Goal: Communication & Community: Answer question/provide support

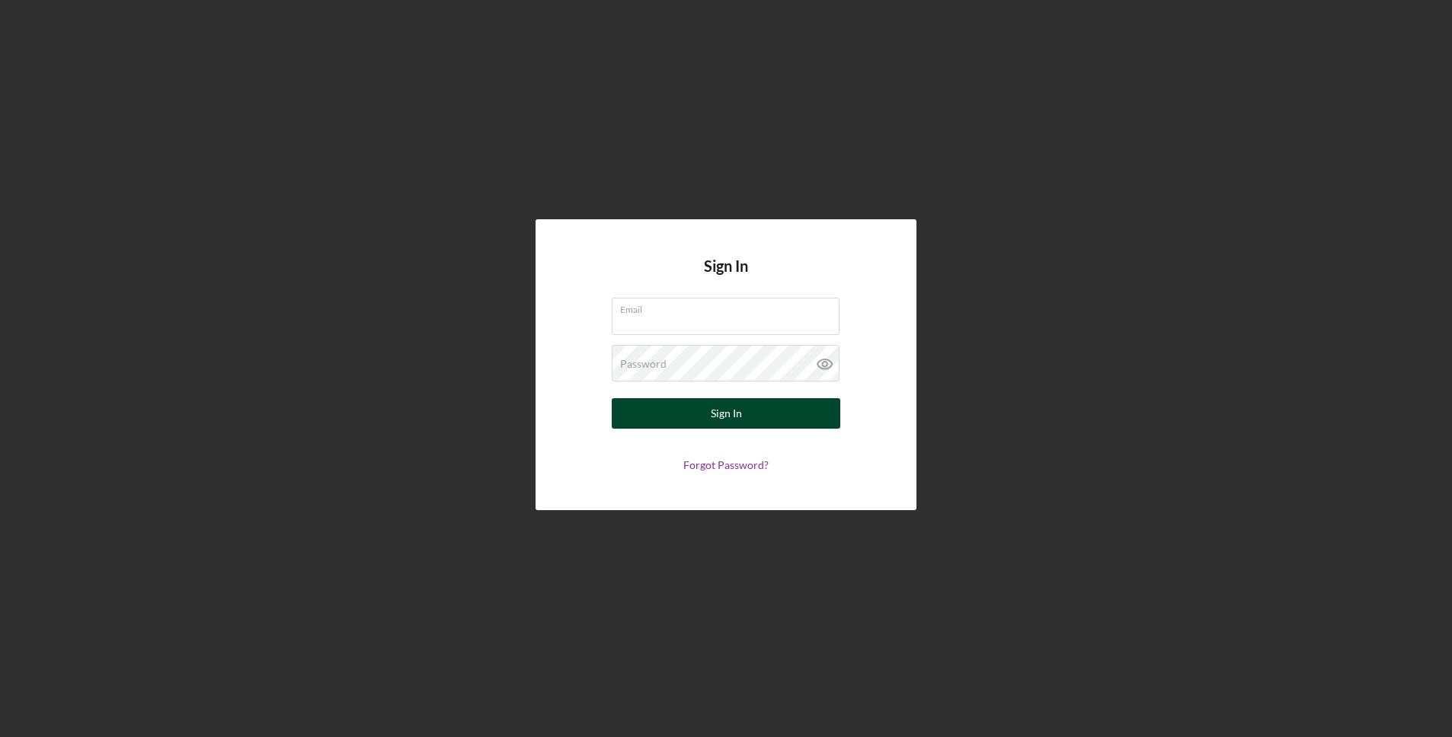
type input "[EMAIL_ADDRESS][DOMAIN_NAME]"
click at [743, 421] on button "Sign In" at bounding box center [726, 413] width 229 height 30
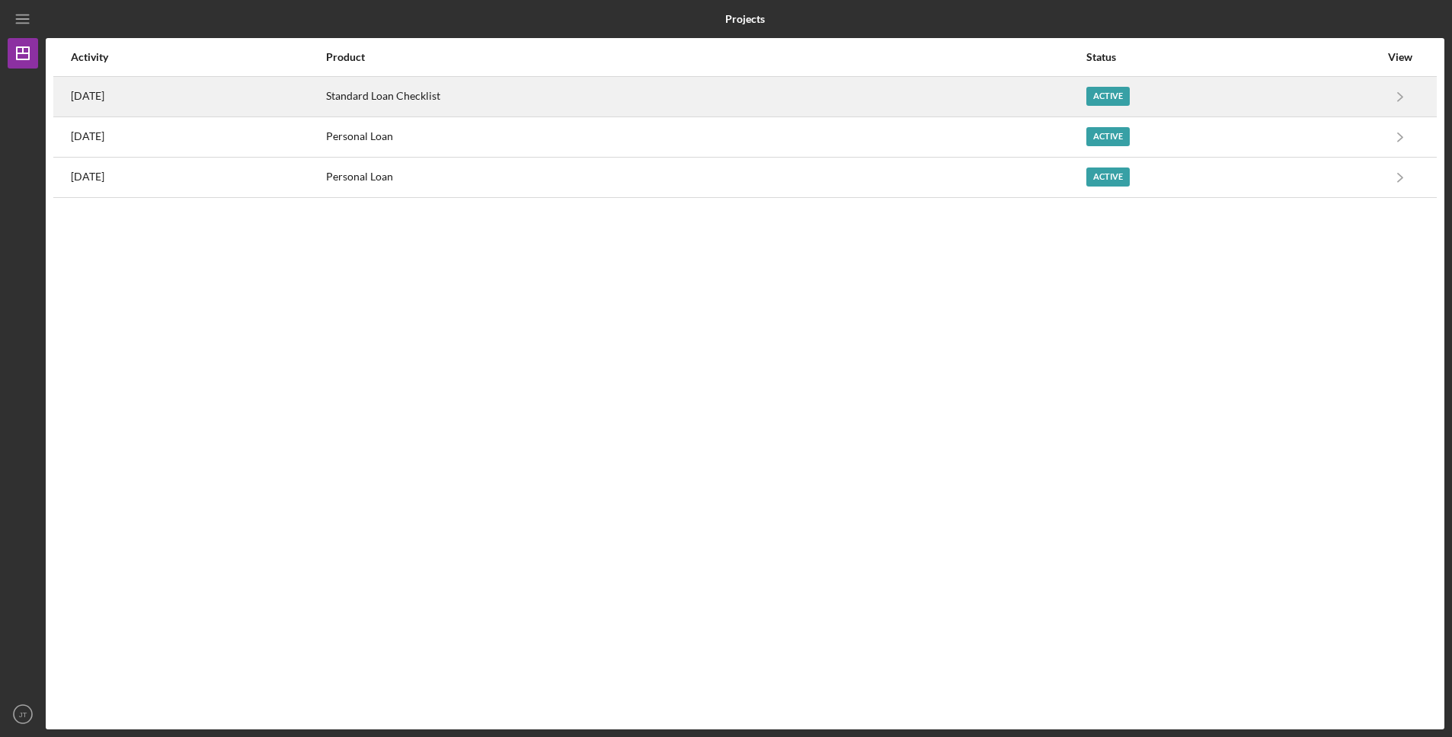
click at [514, 106] on div "Standard Loan Checklist" at bounding box center [705, 97] width 759 height 38
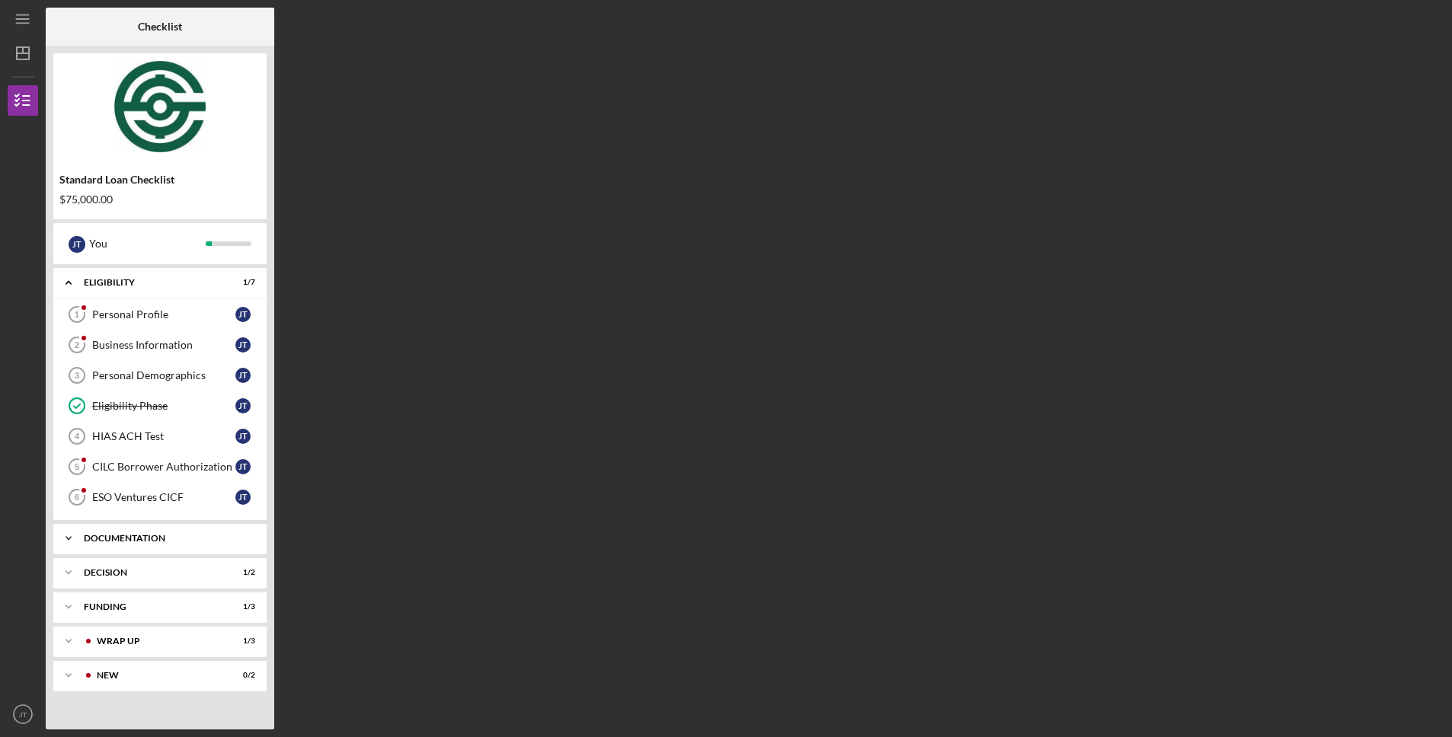
click at [131, 539] on div "Documentation" at bounding box center [166, 538] width 164 height 9
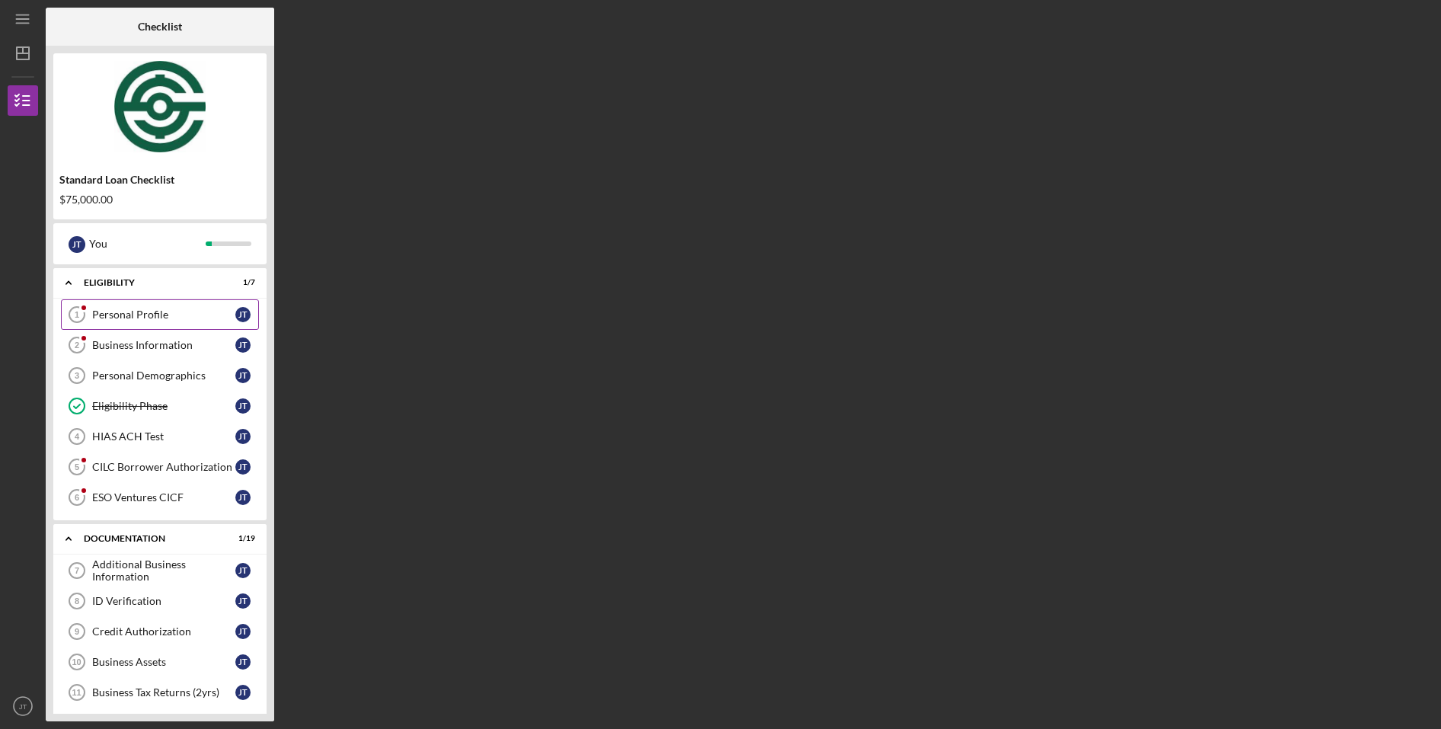
click at [145, 329] on div "Personal Profile 1 Personal Profile [PERSON_NAME] Business Information 2 Busine…" at bounding box center [159, 409] width 213 height 221
click at [149, 324] on link "Personal Profile 1 Personal Profile [PERSON_NAME]" at bounding box center [160, 314] width 198 height 30
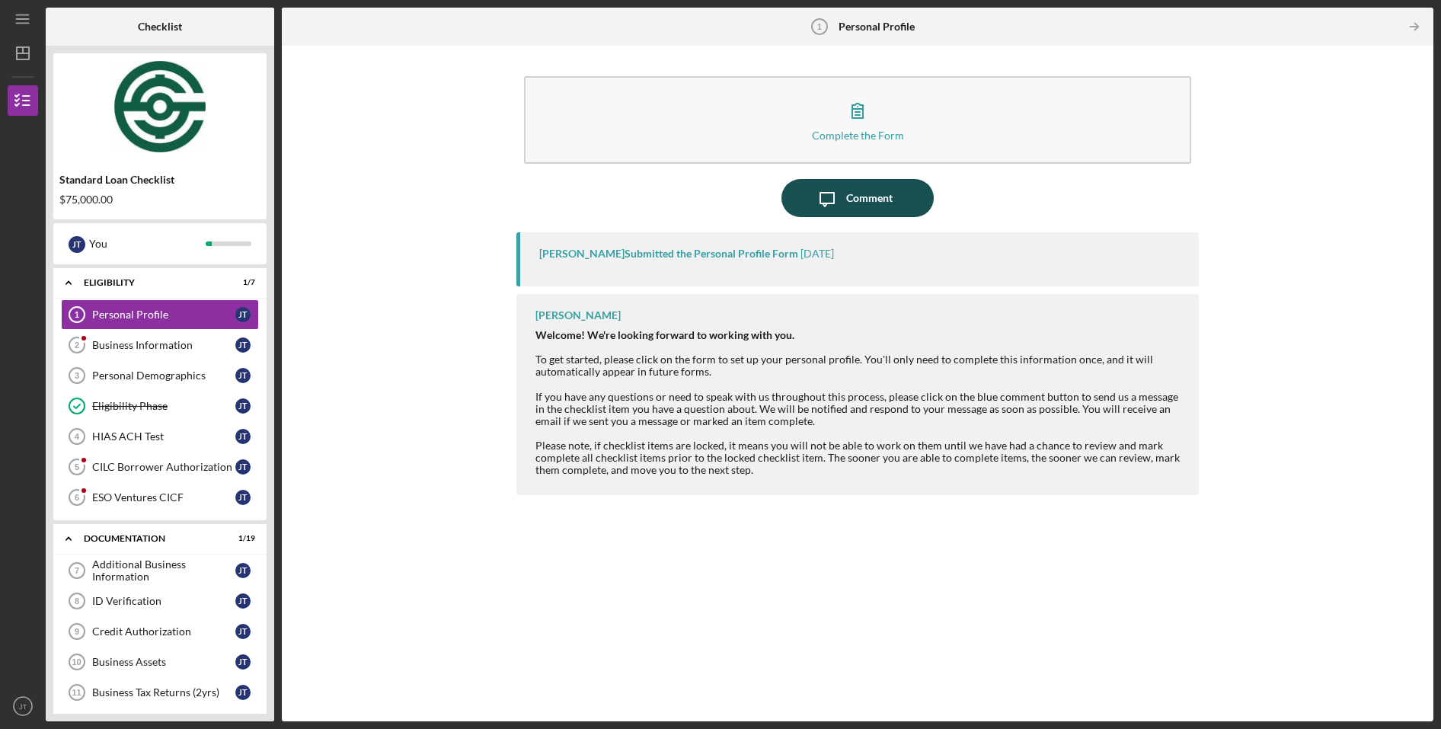
click at [839, 201] on icon "Icon/Message" at bounding box center [827, 198] width 38 height 38
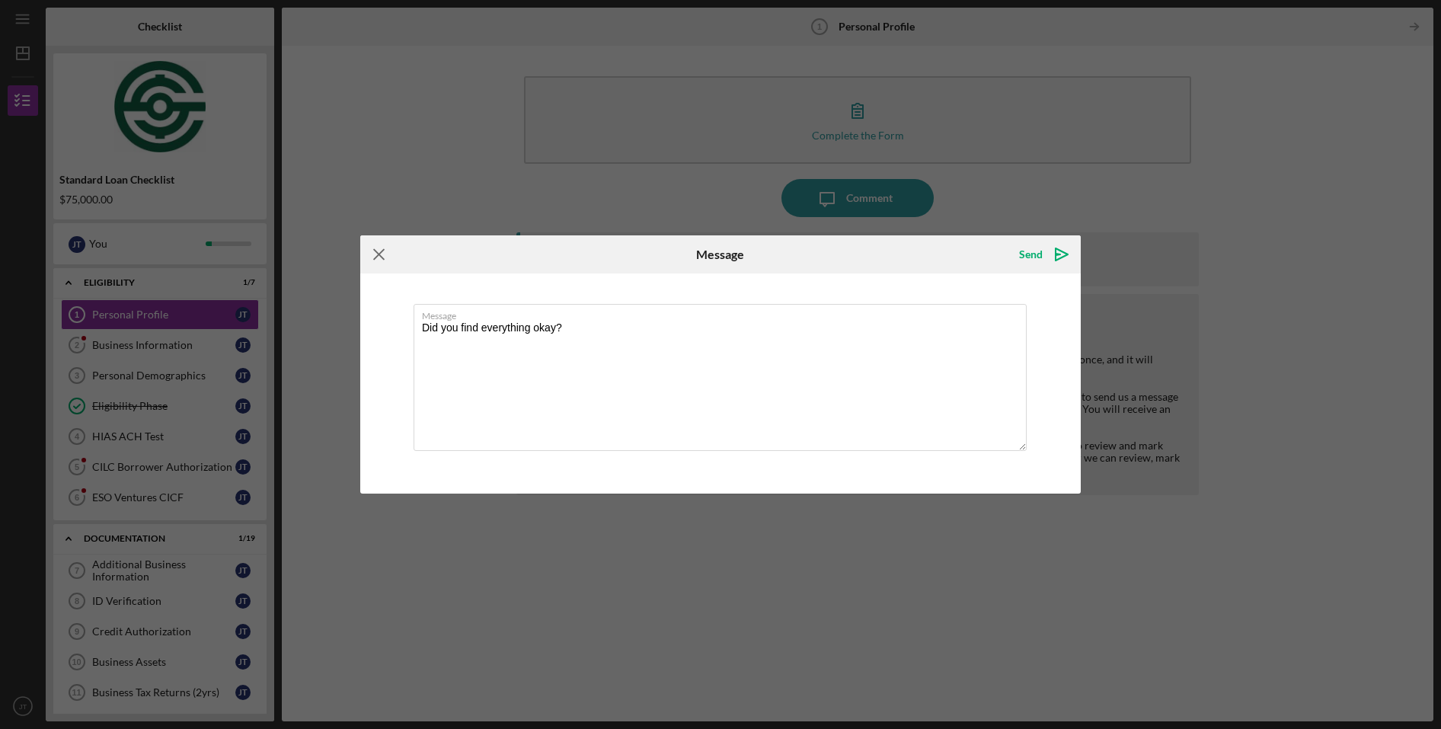
type textarea "Did you find everything okay?"
click at [376, 248] on icon "Icon/Menu Close" at bounding box center [379, 254] width 38 height 38
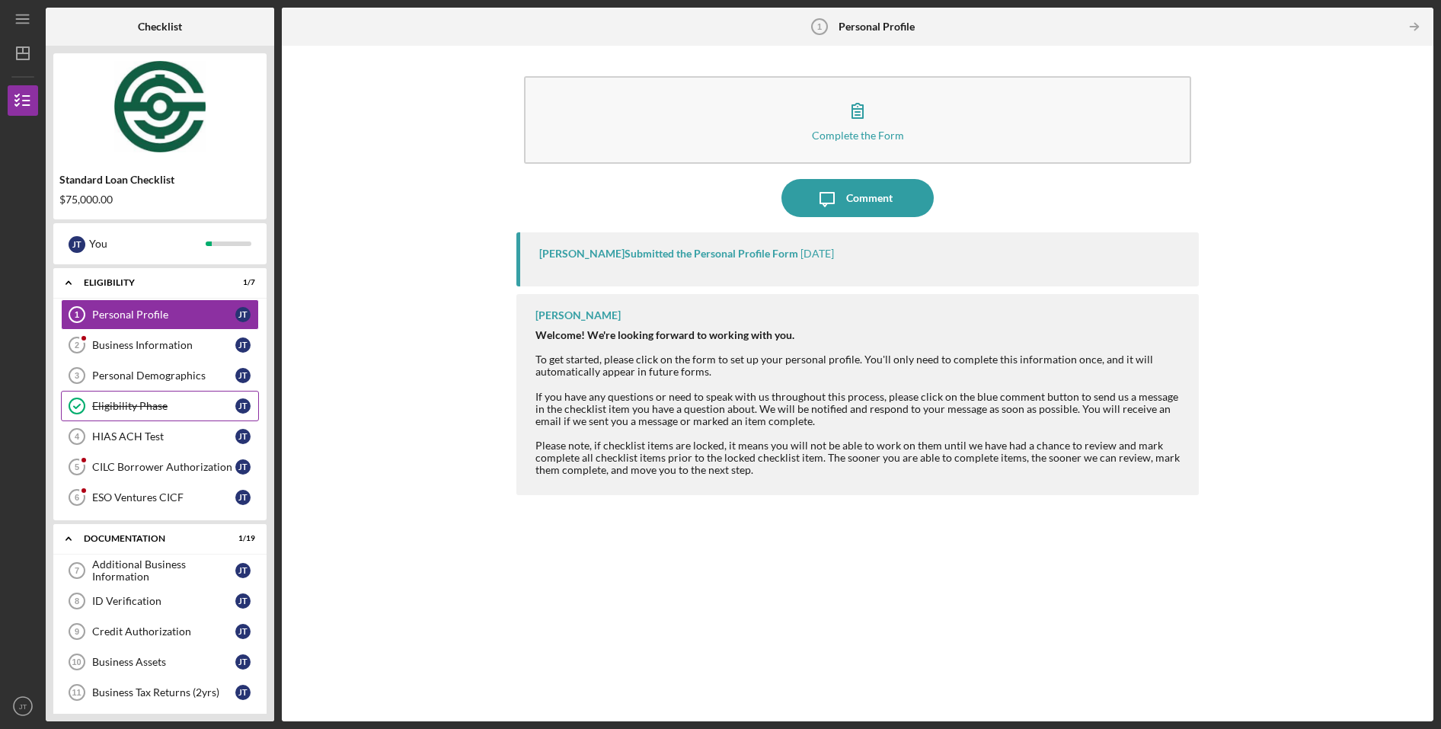
click at [164, 413] on link "Eligibility Phase Eligibility Phase [PERSON_NAME]" at bounding box center [160, 406] width 198 height 30
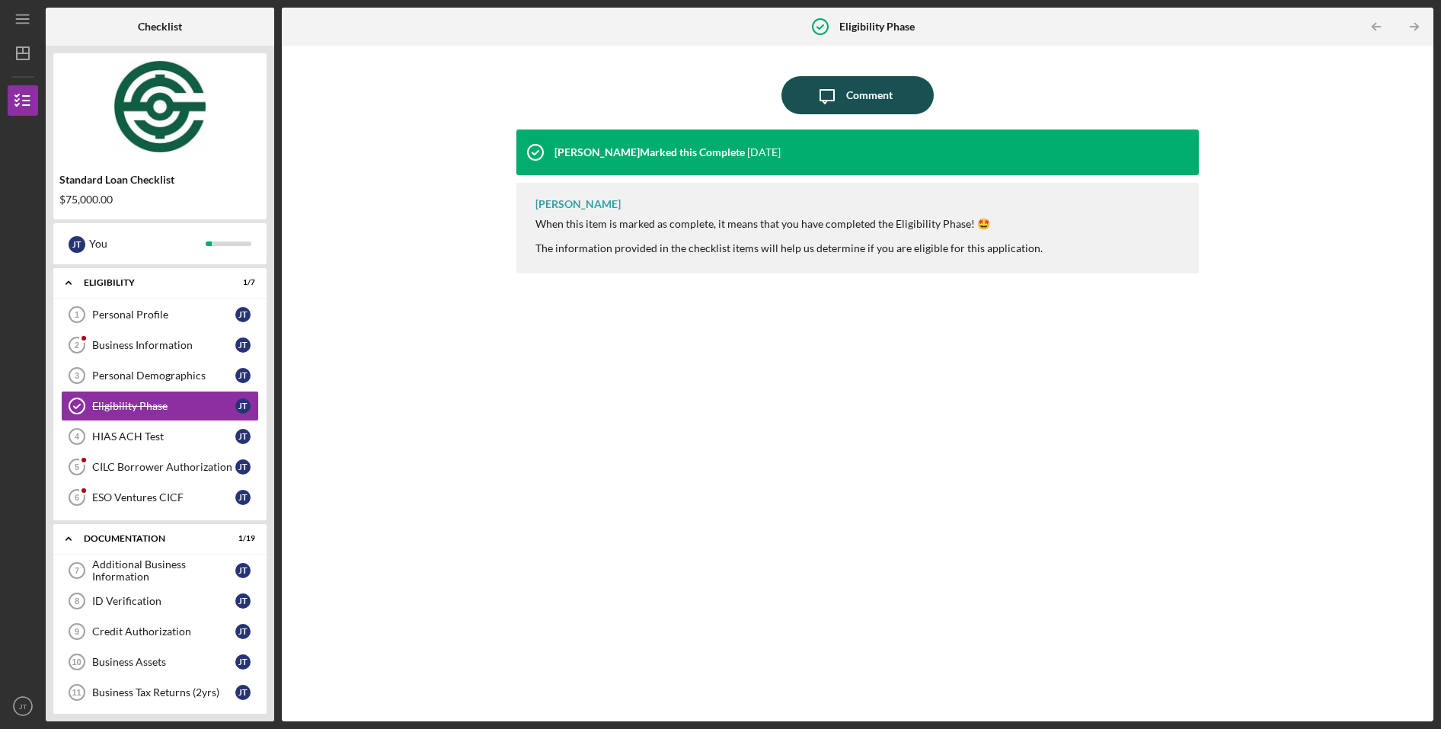
click at [827, 85] on icon "Icon/Message" at bounding box center [827, 95] width 38 height 38
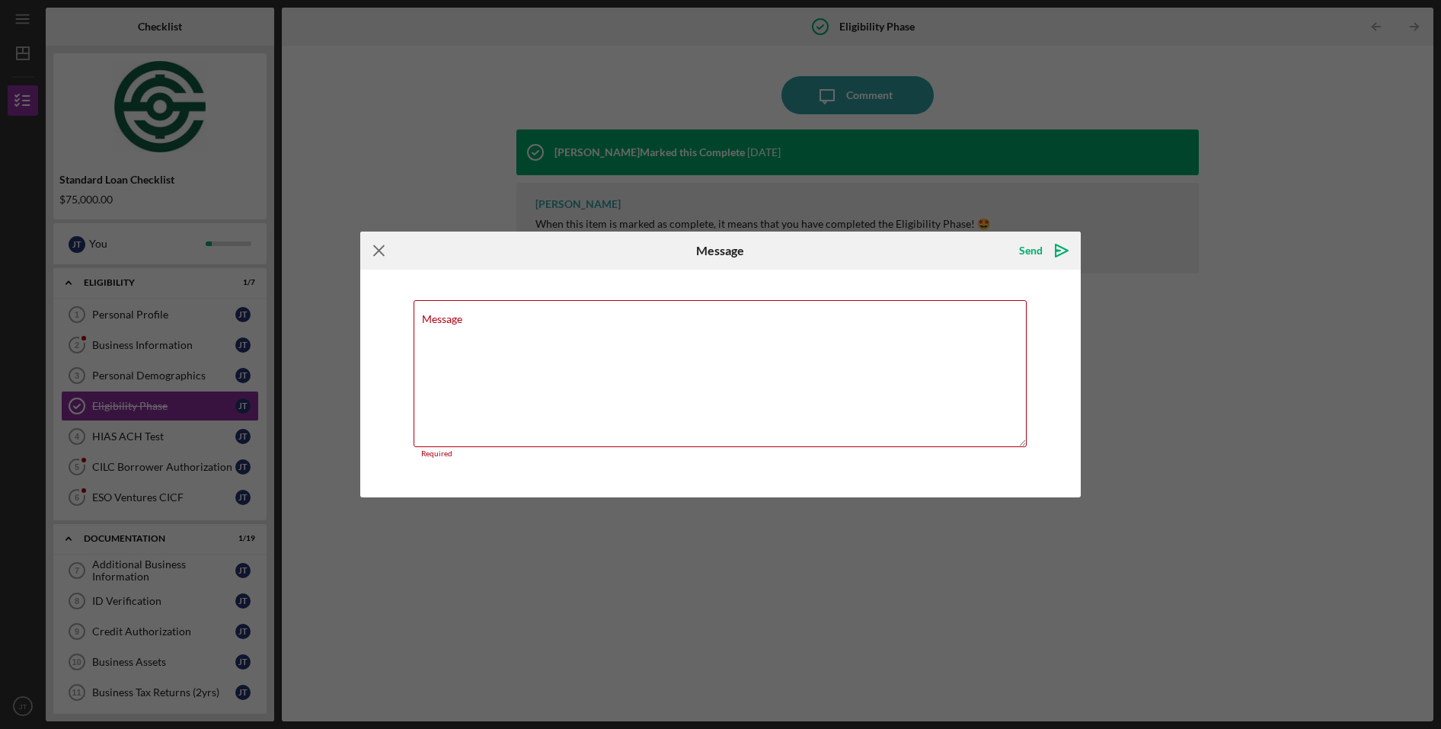
click at [370, 254] on icon "Icon/Menu Close" at bounding box center [379, 251] width 38 height 38
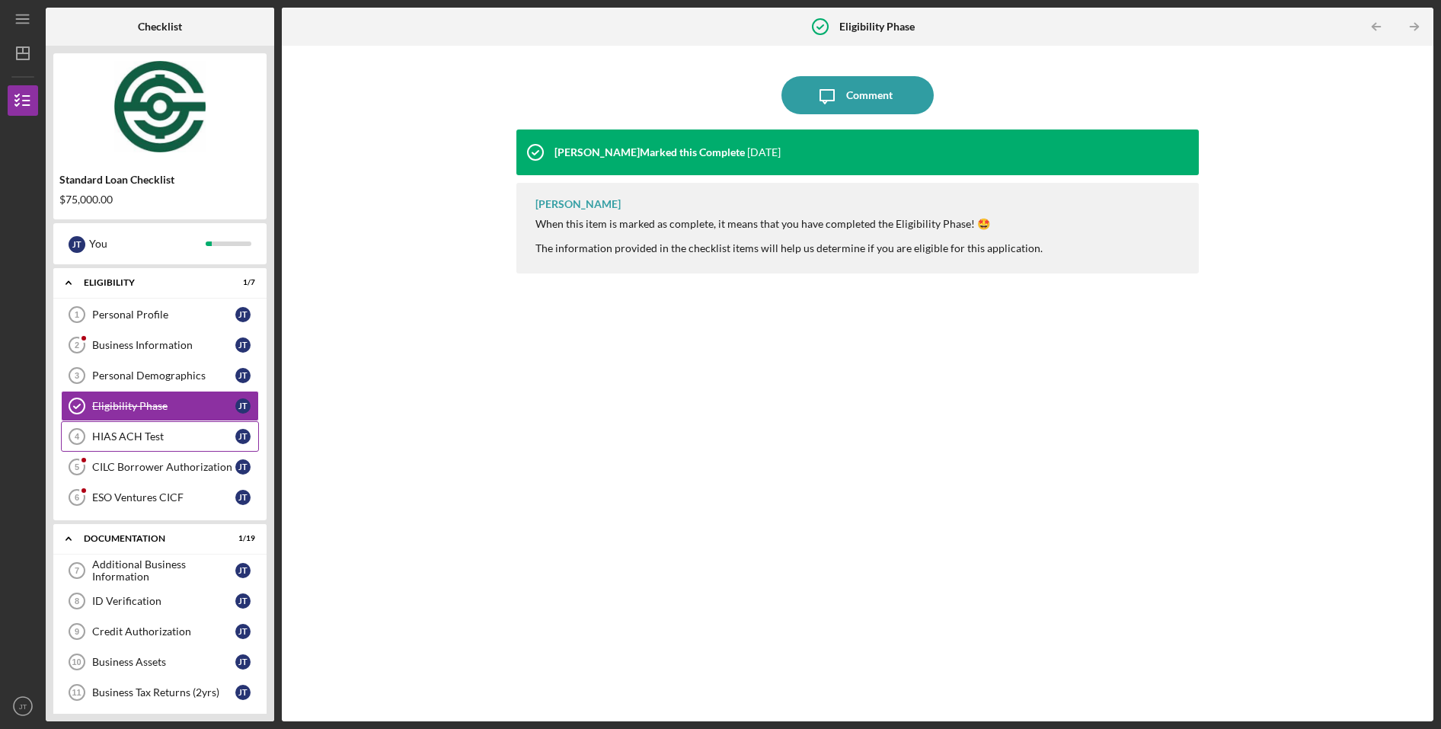
click at [149, 441] on div "HIAS ACH Test" at bounding box center [163, 436] width 143 height 12
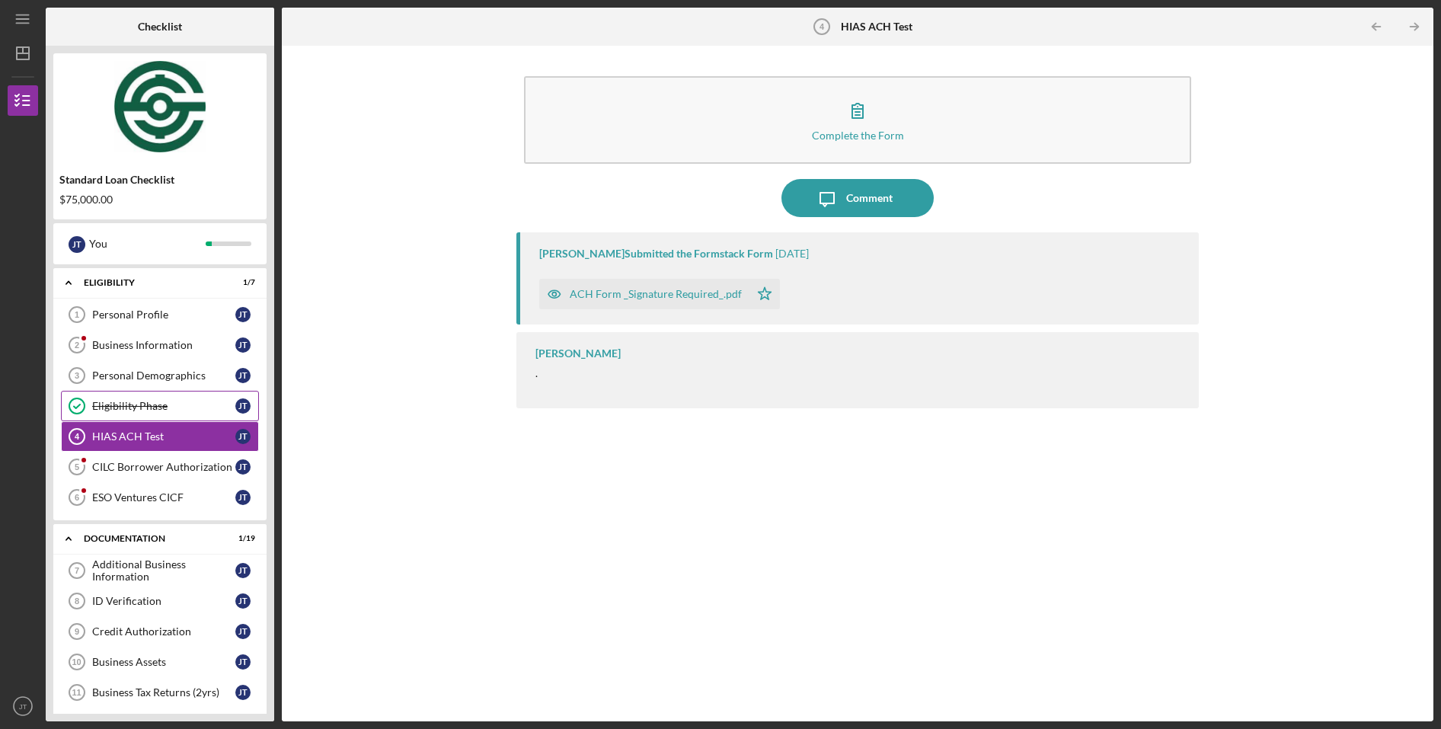
click at [171, 407] on div "Eligibility Phase" at bounding box center [163, 406] width 143 height 12
